Goal: Go to known website: Access a specific website the user already knows

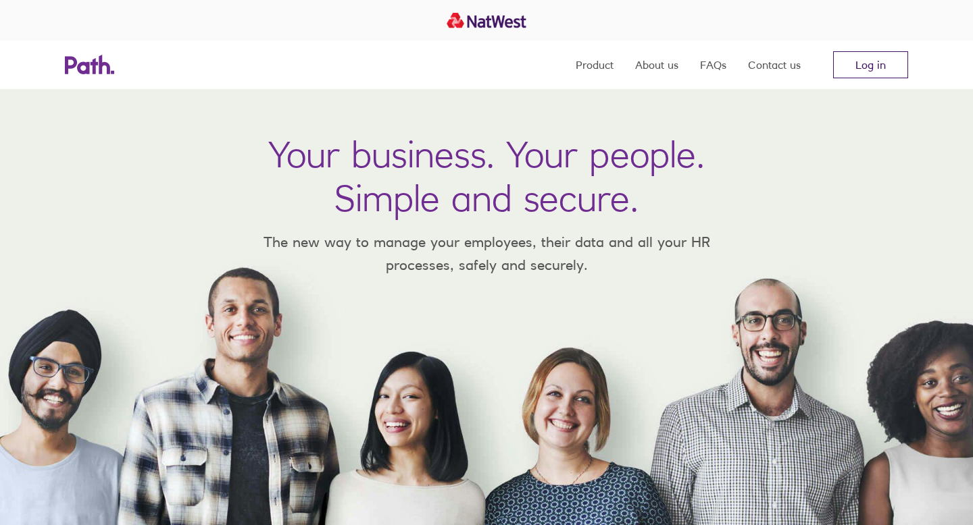
click at [873, 71] on link "Log in" at bounding box center [870, 64] width 75 height 27
click at [878, 68] on link "Log in" at bounding box center [870, 64] width 75 height 27
